Goal: Answer question/provide support: Answer question/provide support

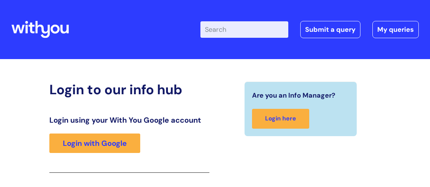
scroll to position [123, 0]
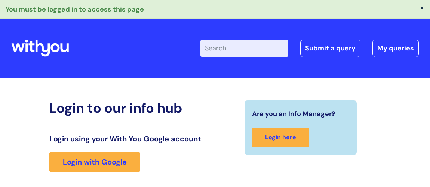
scroll to position [142, 0]
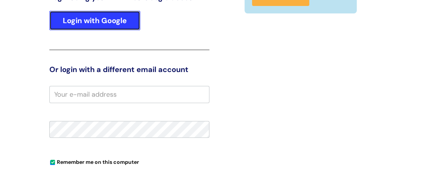
click at [88, 18] on link "Login with Google" at bounding box center [94, 20] width 91 height 19
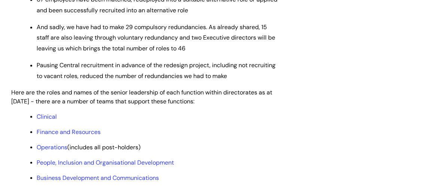
scroll to position [612, 0]
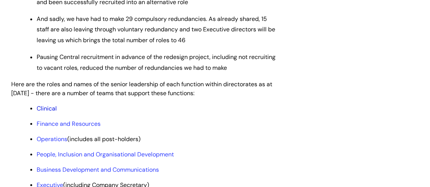
click at [54, 104] on link "Clinical" at bounding box center [47, 108] width 20 height 8
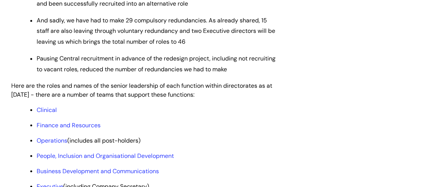
scroll to position [611, 0]
click at [91, 121] on link "Finance and Resources" at bounding box center [69, 125] width 64 height 8
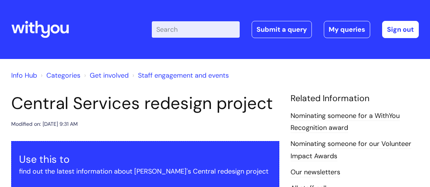
scroll to position [609, 0]
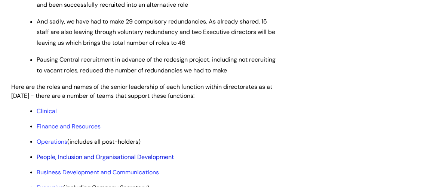
click at [114, 153] on link "People, Inclusion and Organisational Development" at bounding box center [105, 157] width 137 height 8
click at [113, 168] on link "Business Development and Communications" at bounding box center [98, 172] width 122 height 8
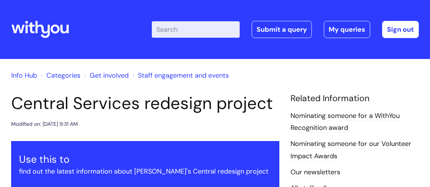
scroll to position [609, 0]
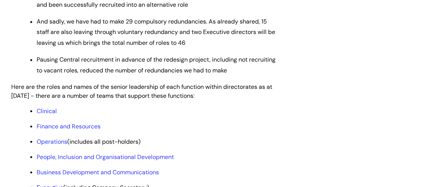
click at [58, 184] on link "Executive" at bounding box center [50, 188] width 27 height 8
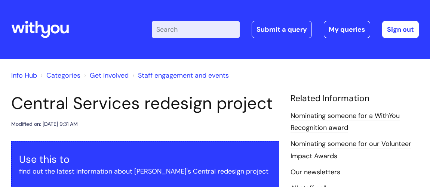
scroll to position [609, 0]
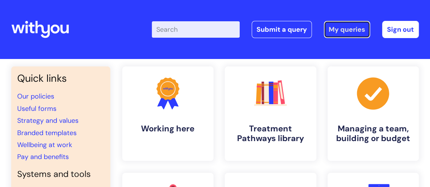
click at [349, 28] on link "My queries" at bounding box center [347, 29] width 46 height 17
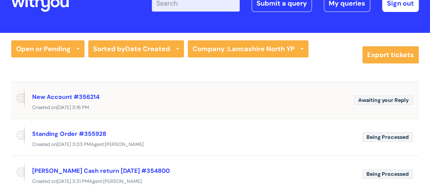
scroll to position [68, 0]
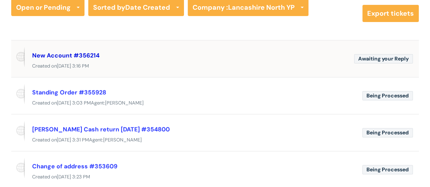
click at [77, 52] on link "New Account #356214" at bounding box center [65, 56] width 67 height 8
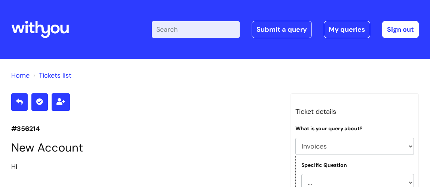
select select "Invoices"
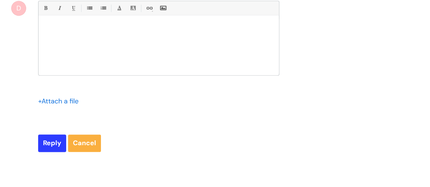
scroll to position [528, 0]
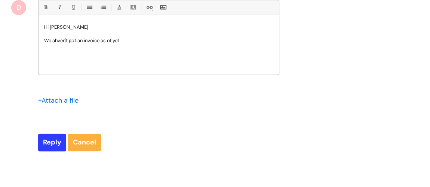
click at [55, 40] on p "We ahven't got an invoice as of yet" at bounding box center [158, 40] width 229 height 7
click at [149, 41] on p "We haven't got an invoice as of yet" at bounding box center [158, 40] width 229 height 7
click at [114, 39] on p "We haven't got an invoice as of yet, I will go back to him and ask for further …" at bounding box center [158, 40] width 229 height 7
click at [230, 39] on p "We haven't got an invoice as yet, I will go back to him and ask for further det…" at bounding box center [158, 40] width 229 height 7
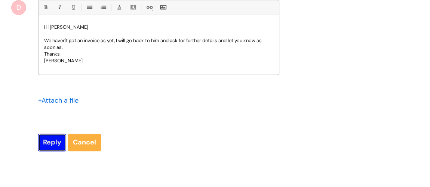
click at [50, 136] on input "Reply" at bounding box center [52, 142] width 28 height 17
type input "Please Wait..."
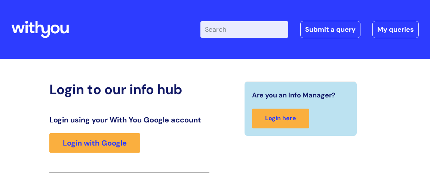
scroll to position [123, 0]
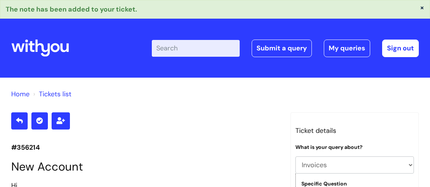
select select "Invoices"
click at [341, 48] on link "My queries" at bounding box center [347, 48] width 46 height 17
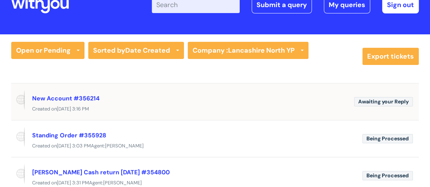
scroll to position [34, 0]
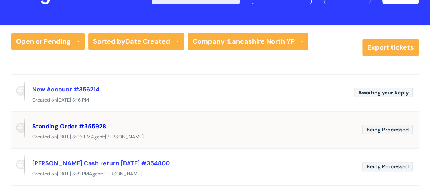
click at [92, 125] on link "Standing Order #355928" at bounding box center [69, 127] width 74 height 8
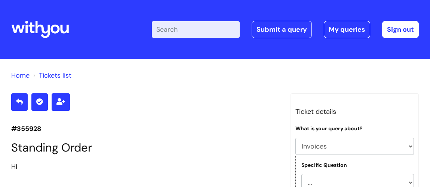
select select "Invoices"
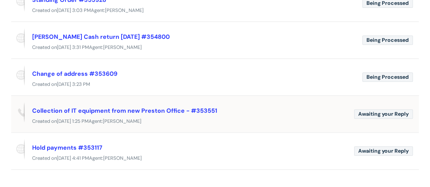
scroll to position [170, 0]
